Goal: Task Accomplishment & Management: Manage account settings

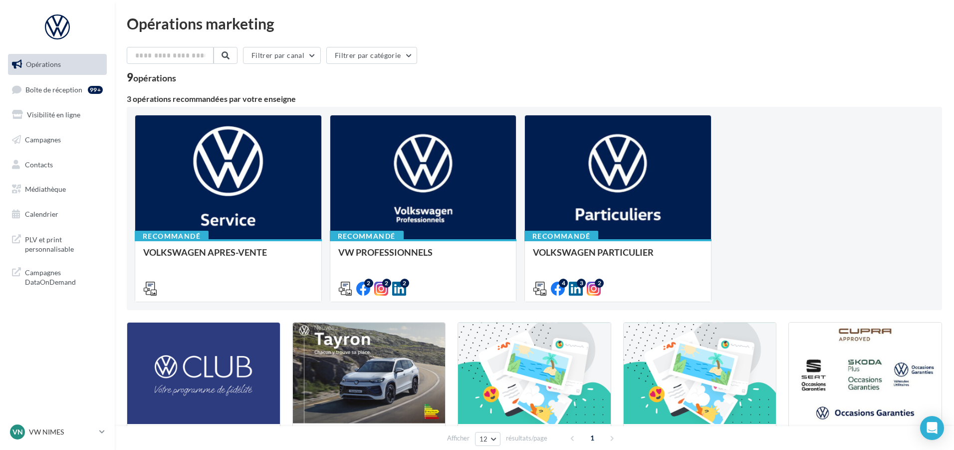
click at [54, 243] on span "PLV et print personnalisable" at bounding box center [64, 243] width 78 height 21
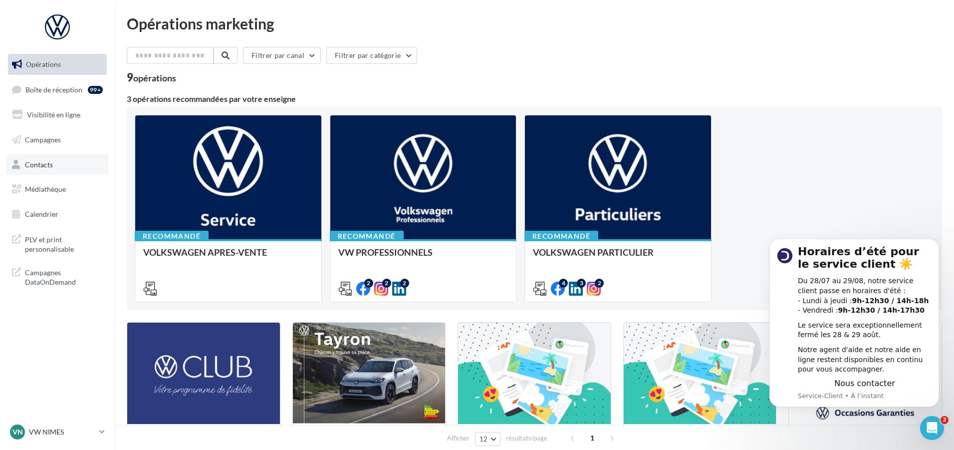
click at [42, 167] on span "Contacts" at bounding box center [39, 164] width 28 height 8
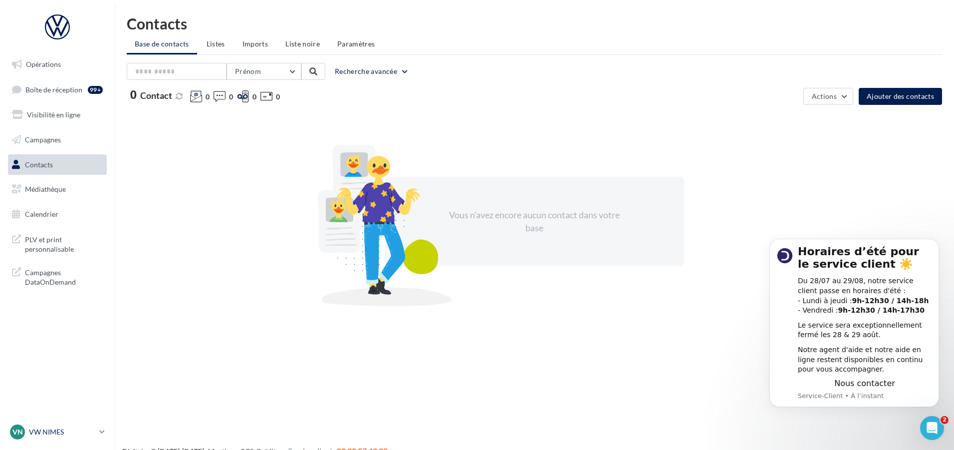
click at [33, 435] on p "VW NIMES" at bounding box center [62, 432] width 66 height 10
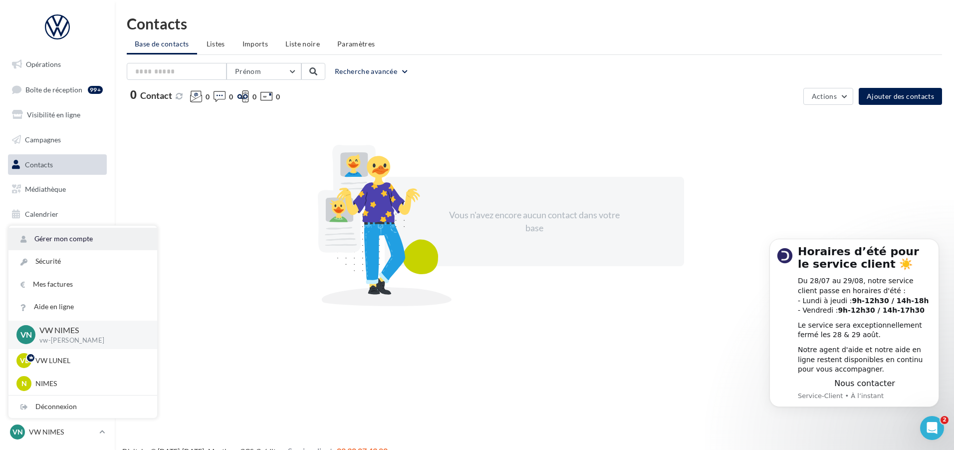
click at [61, 242] on link "Gérer mon compte" at bounding box center [82, 239] width 149 height 22
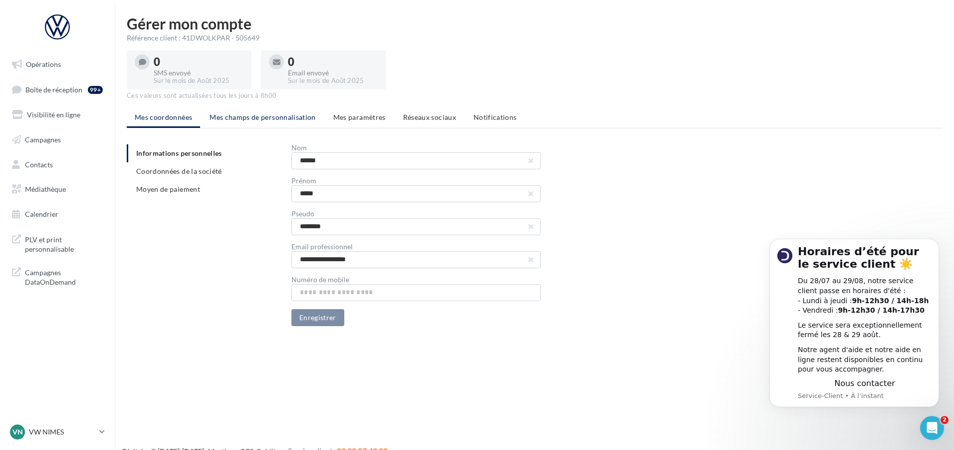
click at [275, 117] on span "Mes champs de personnalisation" at bounding box center [263, 117] width 106 height 8
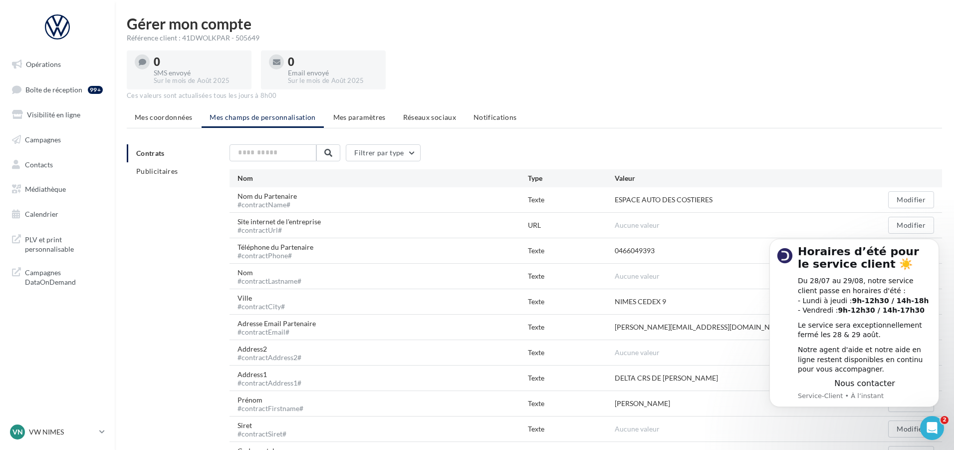
click at [680, 268] on div "Nom #contractLastname# Texte Aucune valeur Modifier" at bounding box center [586, 276] width 713 height 25
click at [660, 275] on div "Aucune valeur" at bounding box center [731, 276] width 232 height 10
click at [255, 277] on div "Nom #contractLastname#" at bounding box center [274, 276] width 72 height 17
click at [677, 278] on div "Aucune valeur" at bounding box center [731, 276] width 232 height 10
click at [937, 242] on icon "Dismiss notification" at bounding box center [935, 241] width 3 height 3
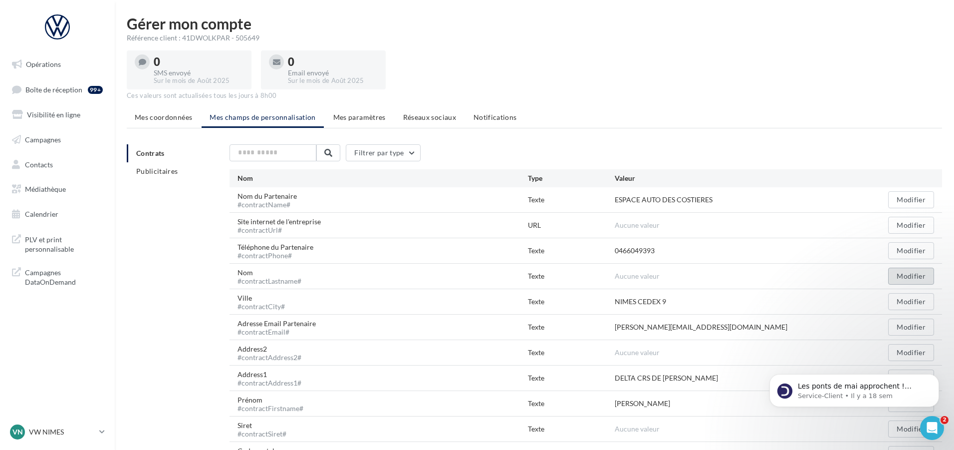
click at [916, 281] on button "Modifier" at bounding box center [912, 276] width 46 height 17
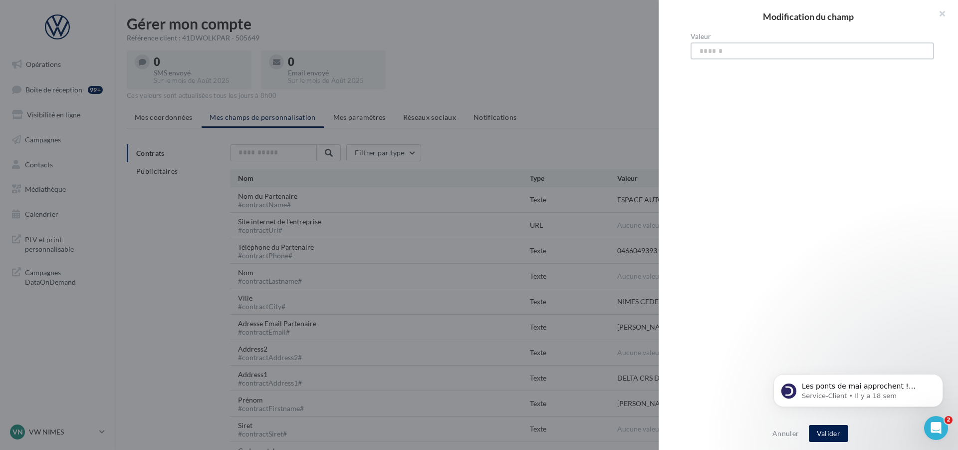
click at [717, 54] on input "Valeur" at bounding box center [813, 50] width 244 height 17
type input "**********"
click at [834, 430] on button "Valider" at bounding box center [828, 433] width 39 height 17
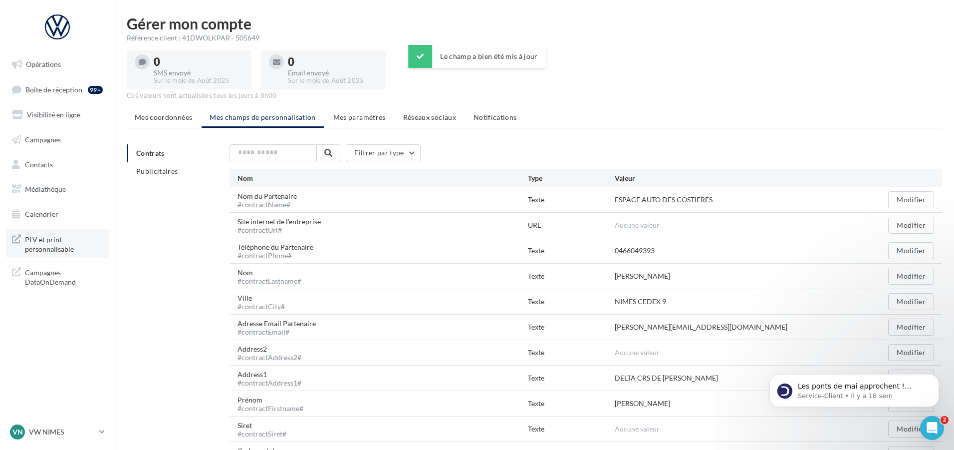
click at [34, 246] on span "PLV et print personnalisable" at bounding box center [64, 243] width 78 height 21
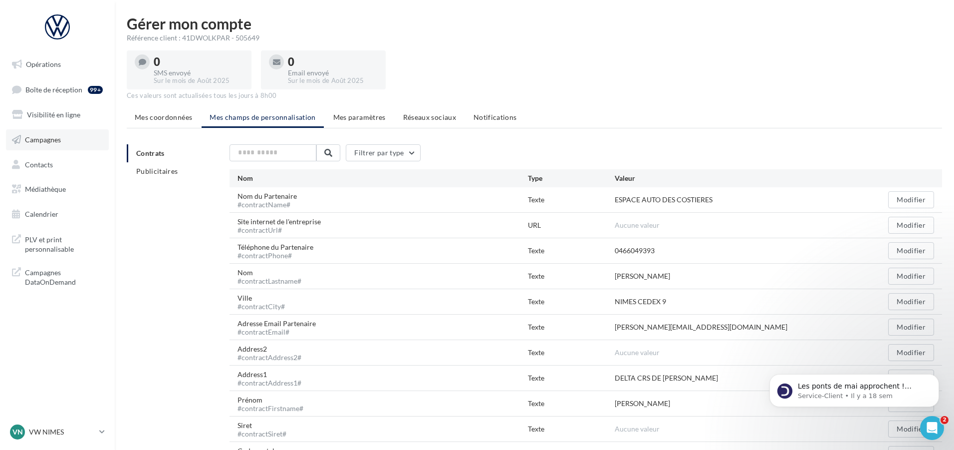
click at [39, 140] on span "Campagnes" at bounding box center [43, 139] width 36 height 8
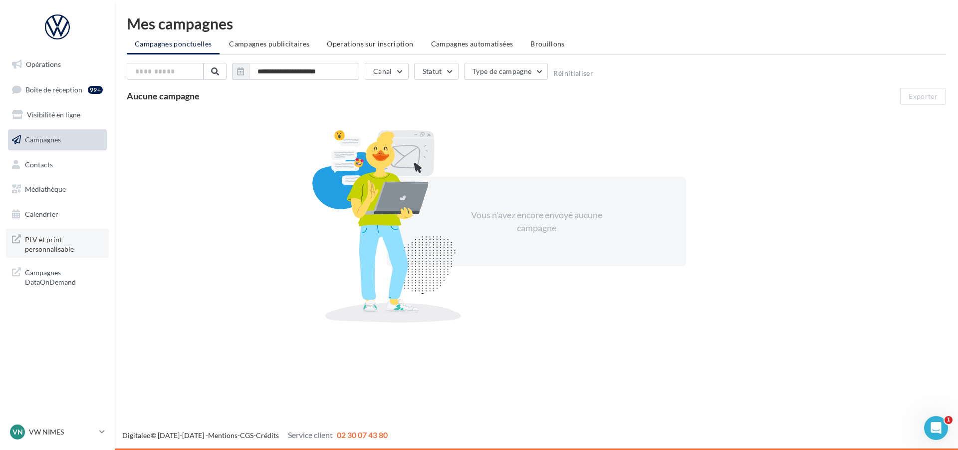
click at [40, 241] on span "PLV et print personnalisable" at bounding box center [64, 243] width 78 height 21
click at [50, 120] on link "Visibilité en ligne" at bounding box center [57, 114] width 103 height 21
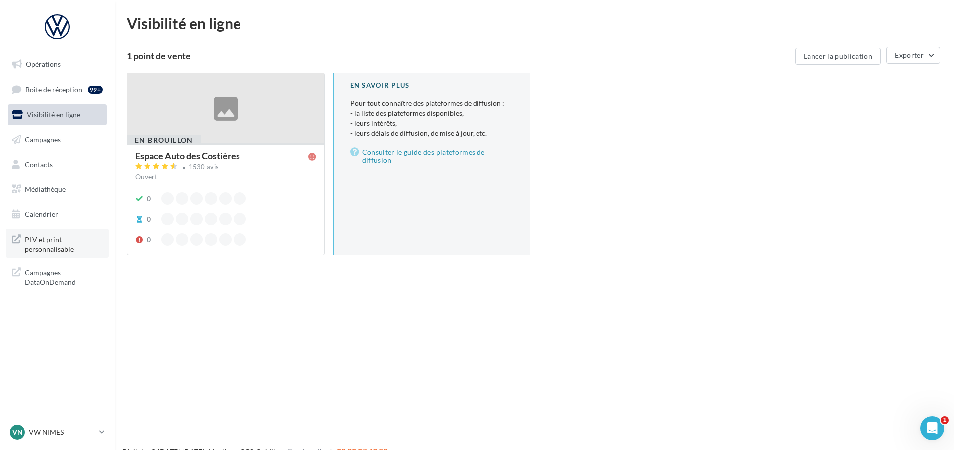
scroll to position [16, 0]
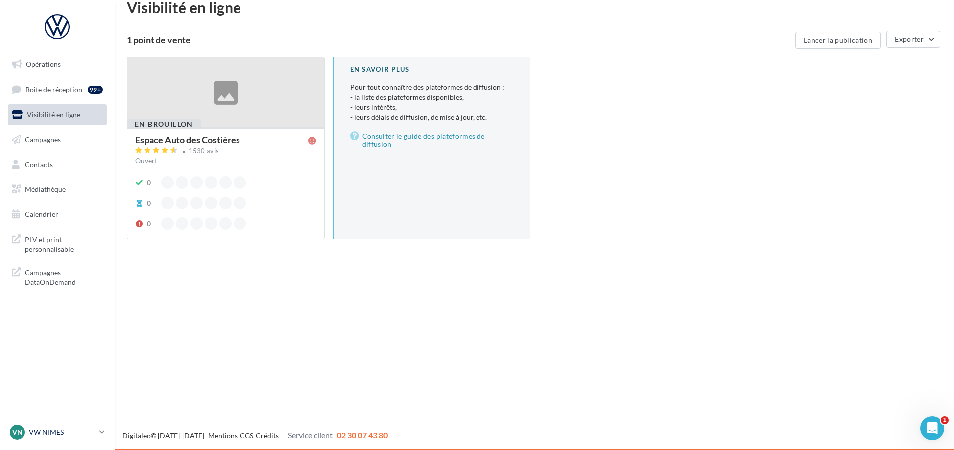
click at [56, 435] on p "VW NIMES" at bounding box center [62, 432] width 66 height 10
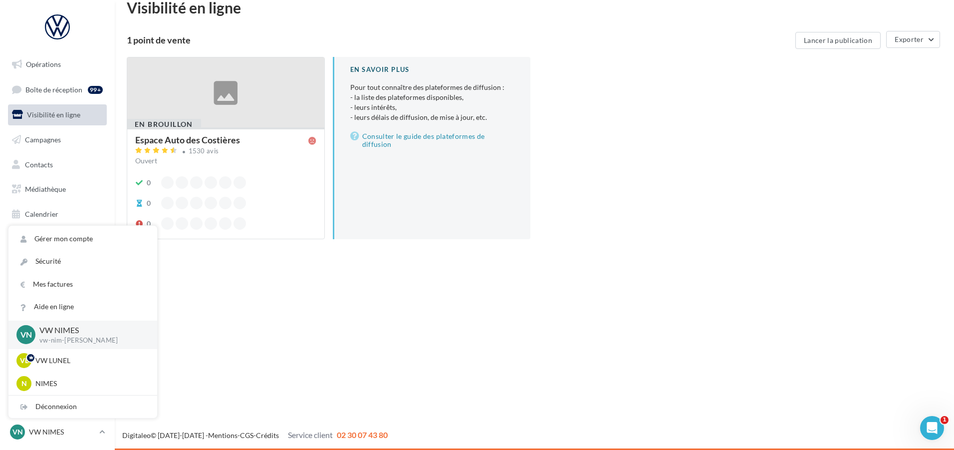
click at [240, 293] on div "Opérations Boîte de réception 99+ Visibilité en ligne Campagnes Contacts Médiat…" at bounding box center [477, 225] width 954 height 450
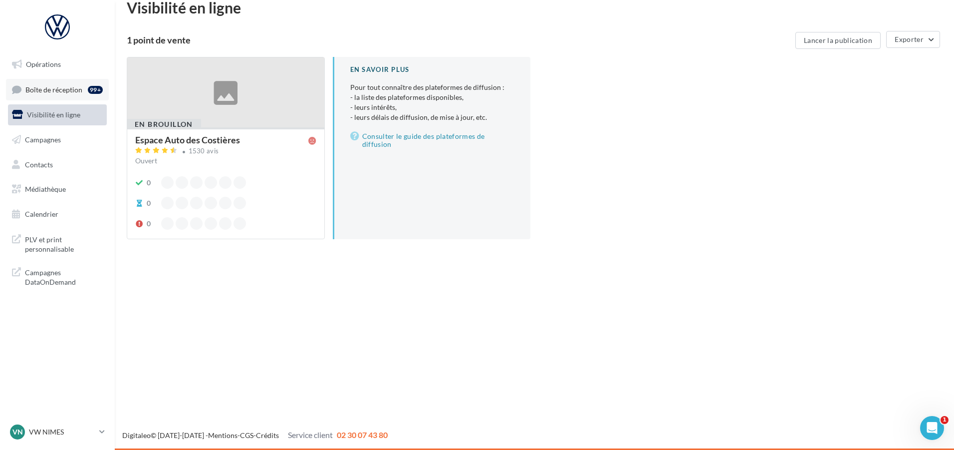
click at [40, 87] on span "Boîte de réception" at bounding box center [53, 89] width 57 height 8
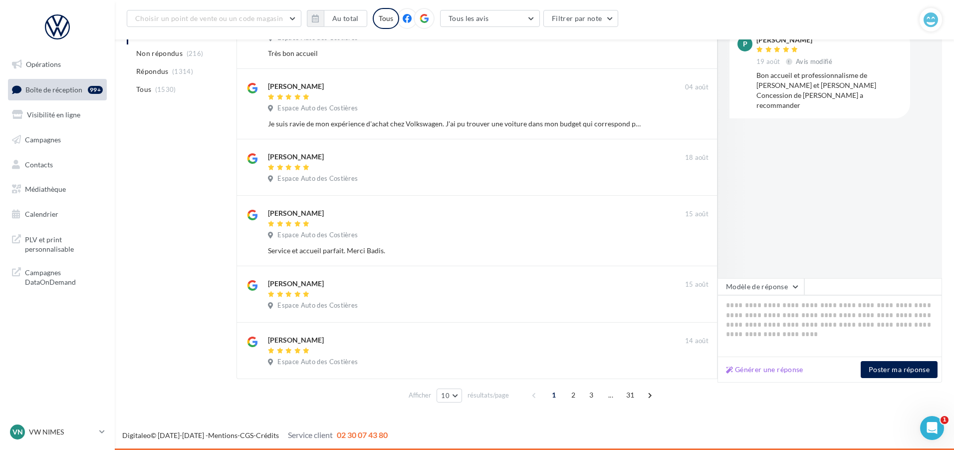
scroll to position [199, 0]
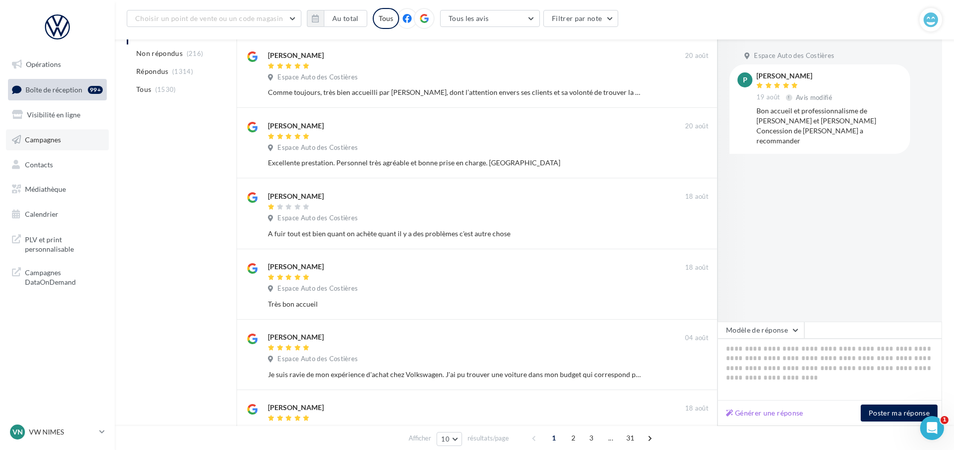
click at [44, 140] on span "Campagnes" at bounding box center [43, 139] width 36 height 8
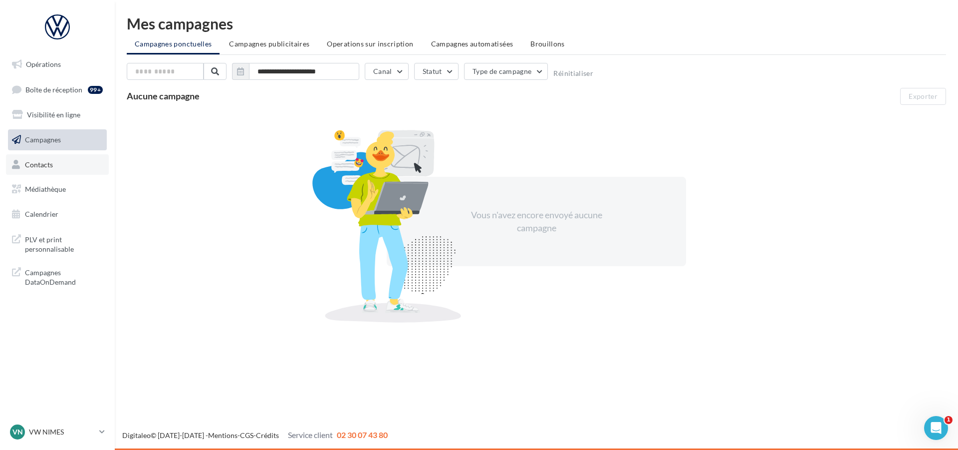
click at [40, 167] on span "Contacts" at bounding box center [39, 164] width 28 height 8
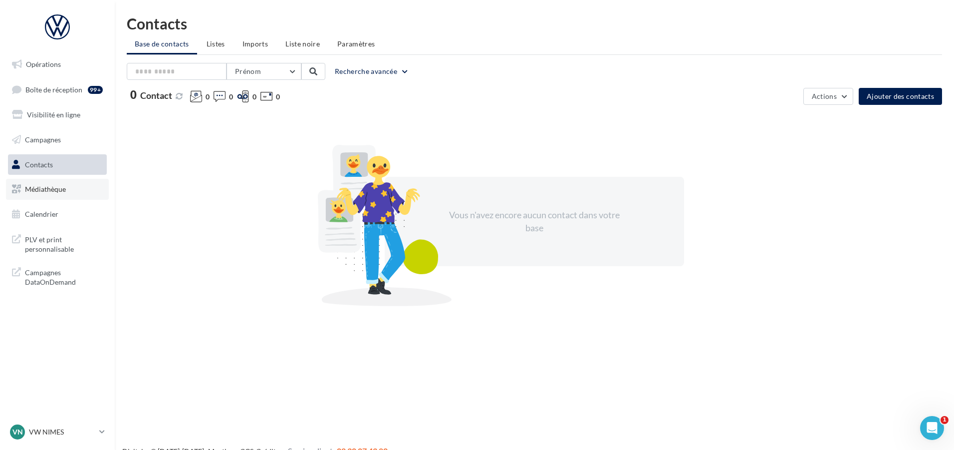
click at [36, 190] on span "Médiathèque" at bounding box center [45, 189] width 41 height 8
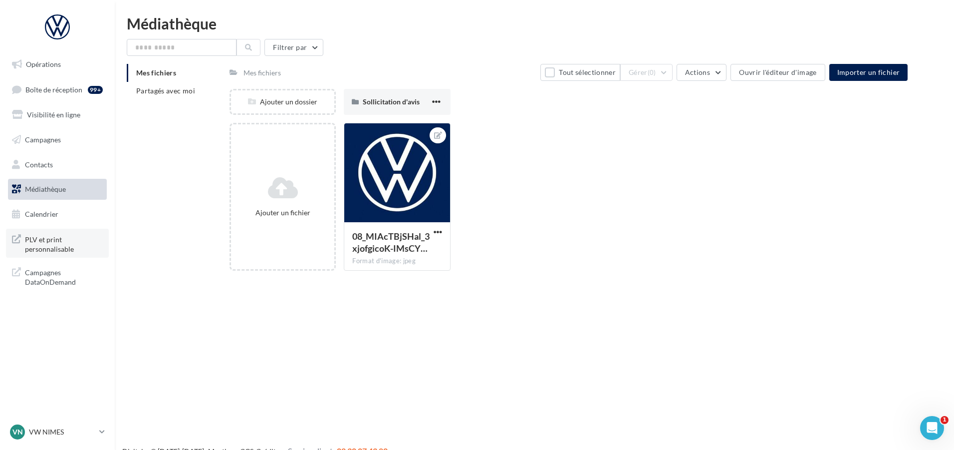
click at [32, 240] on span "PLV et print personnalisable" at bounding box center [64, 243] width 78 height 21
